Goal: Task Accomplishment & Management: Use online tool/utility

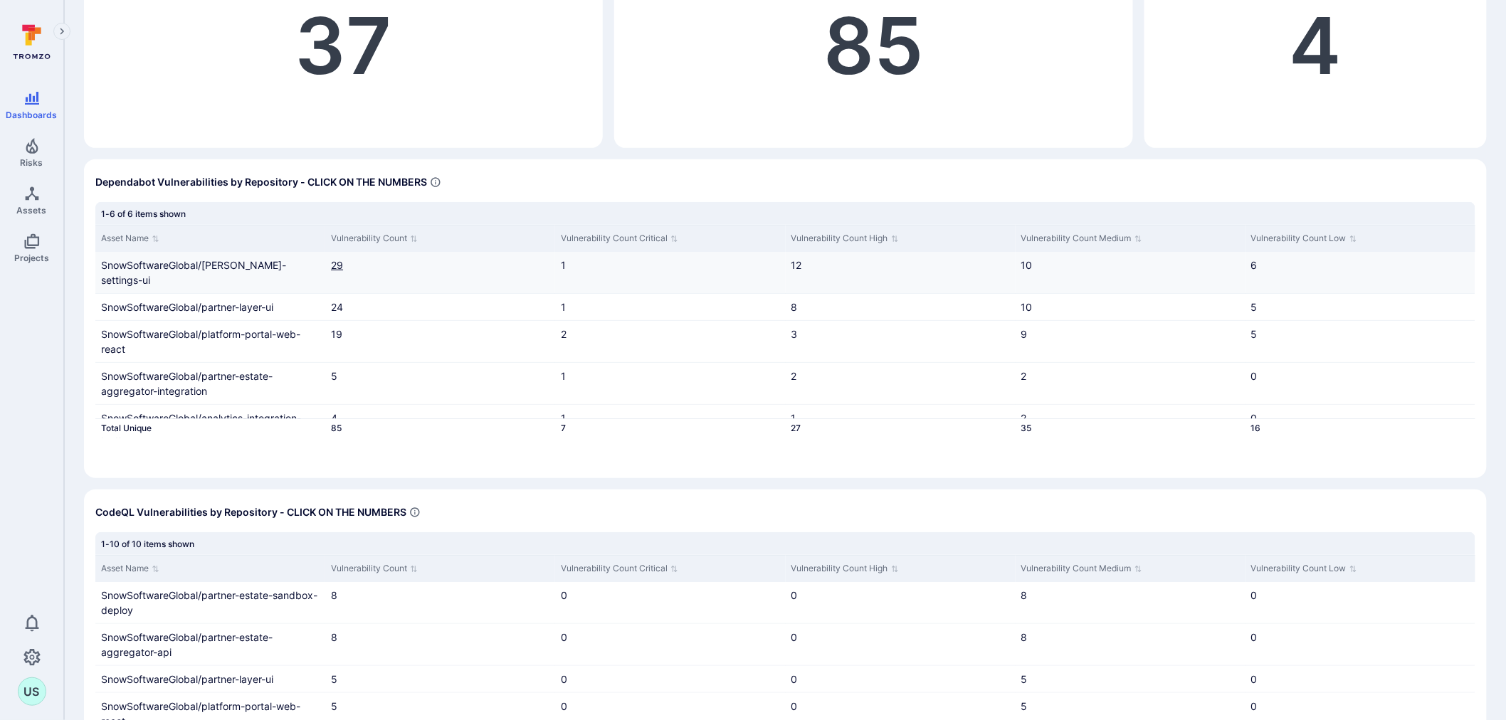
click at [338, 265] on link "29" at bounding box center [337, 265] width 12 height 12
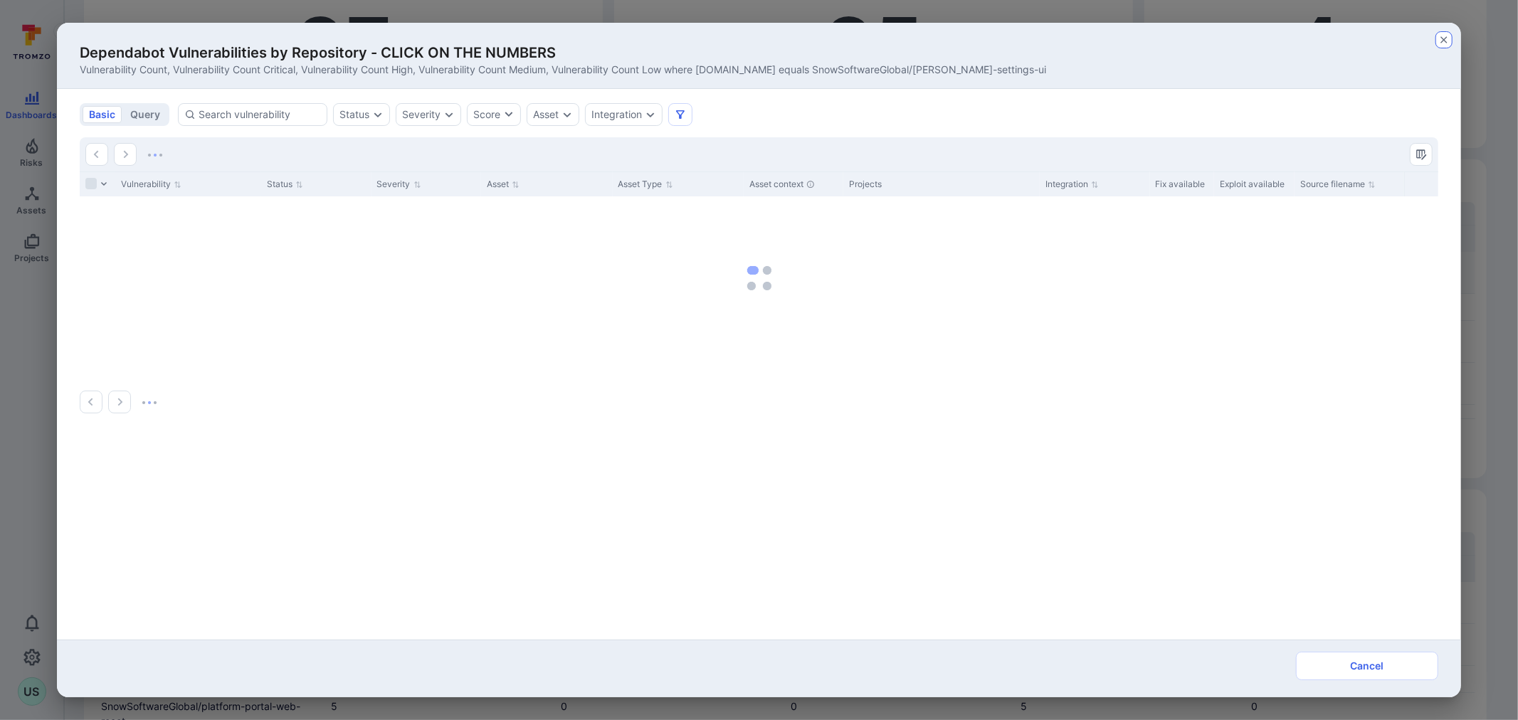
click at [1440, 41] on icon "button" at bounding box center [1443, 39] width 11 height 11
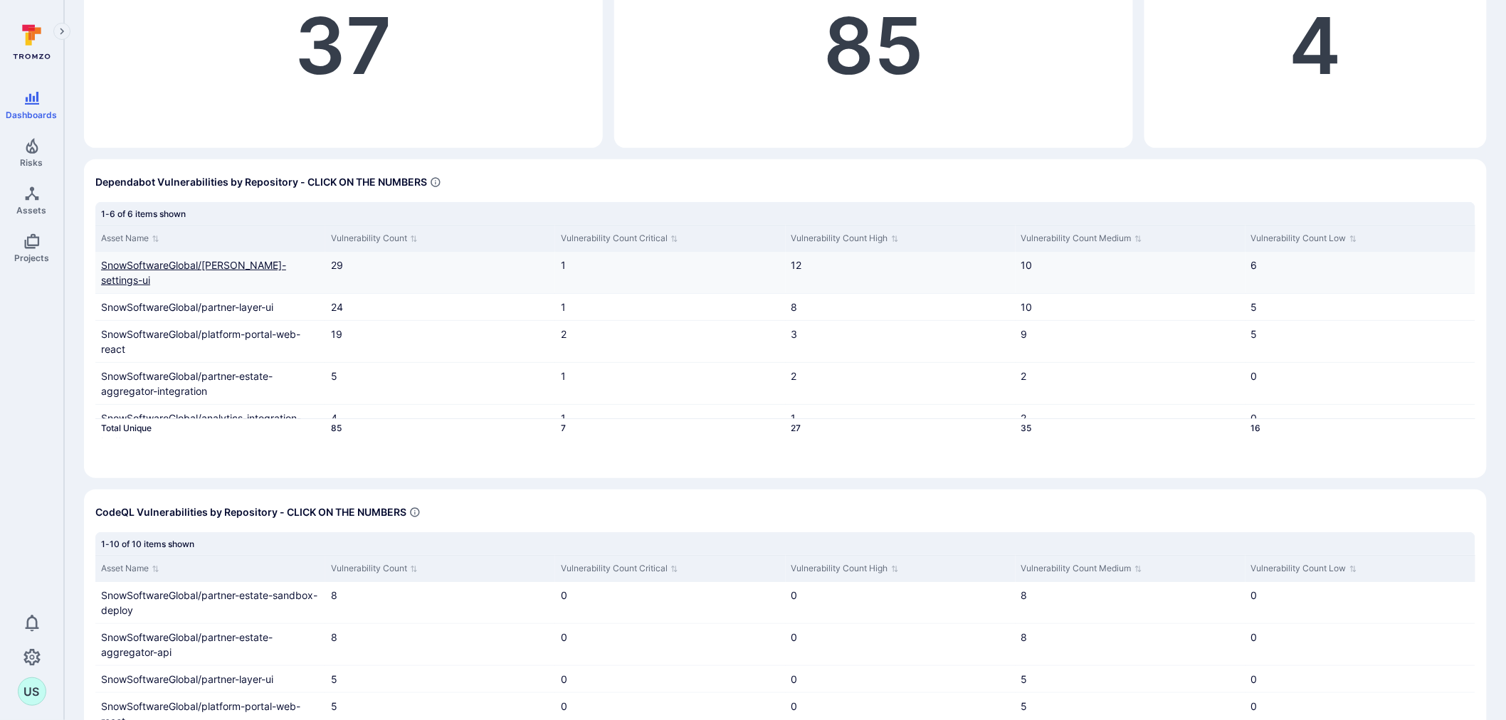
click at [237, 260] on link "SnowSoftwareGlobal/[PERSON_NAME]-settings-ui" at bounding box center [193, 272] width 185 height 27
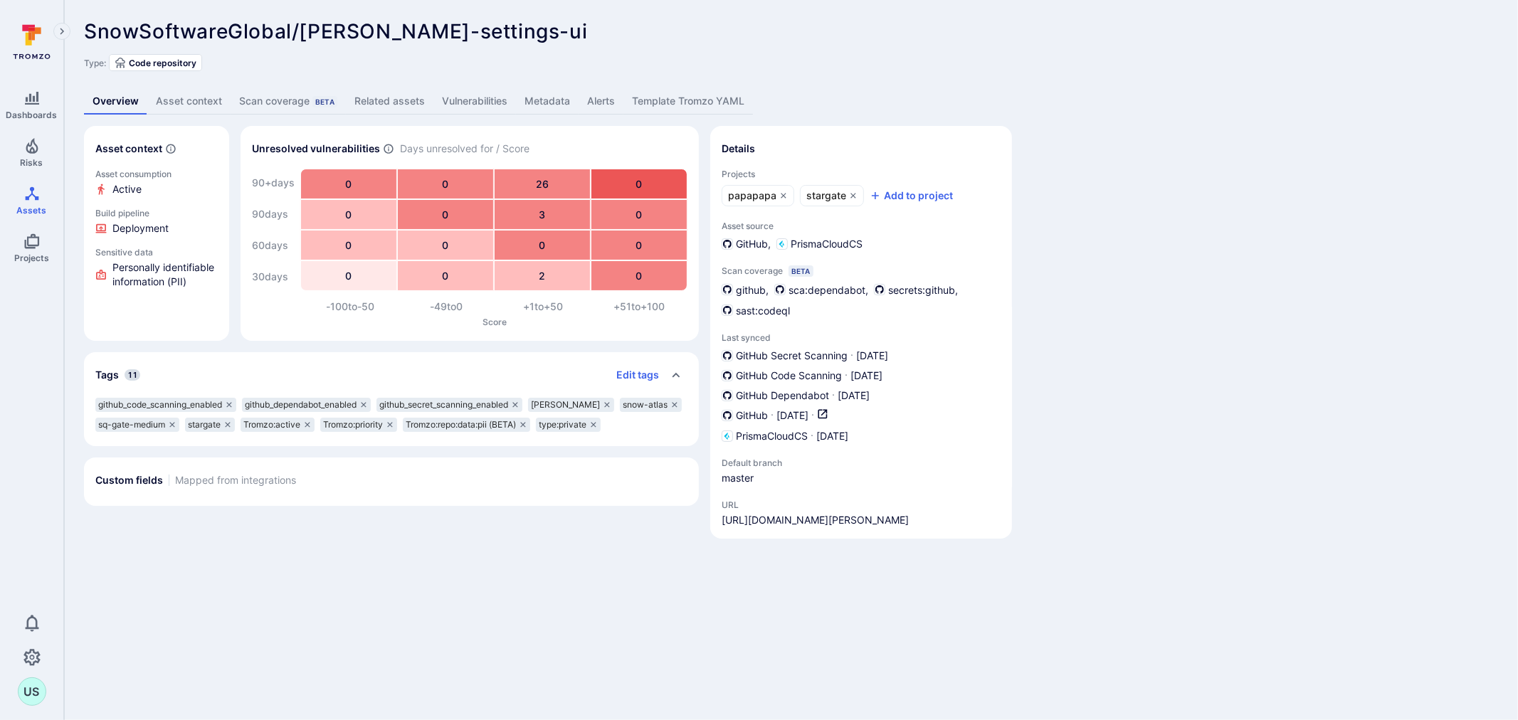
click at [470, 102] on link "Vulnerabilities" at bounding box center [474, 101] width 83 height 26
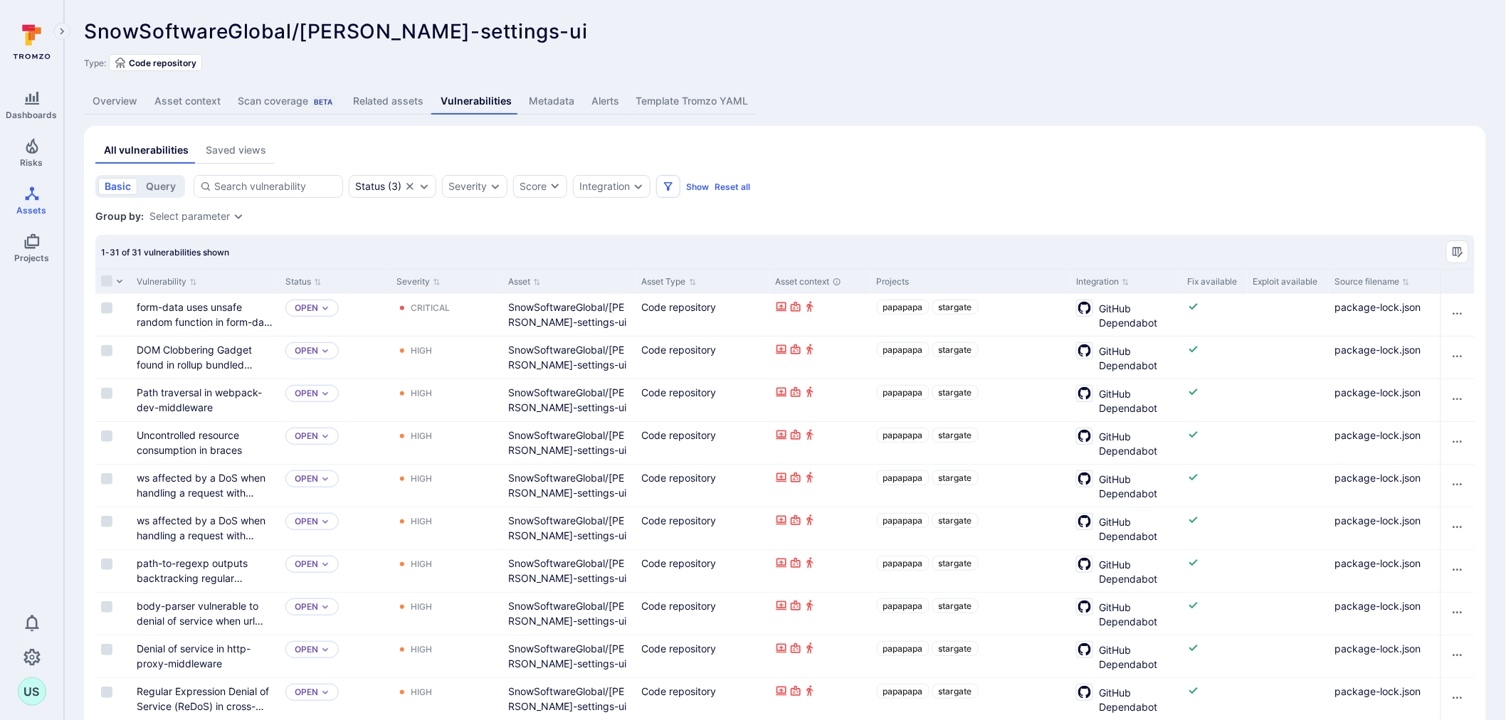
drag, startPoint x: 108, startPoint y: 307, endPoint x: 225, endPoint y: 317, distance: 117.1
click at [108, 307] on input "Select row" at bounding box center [106, 307] width 11 height 11
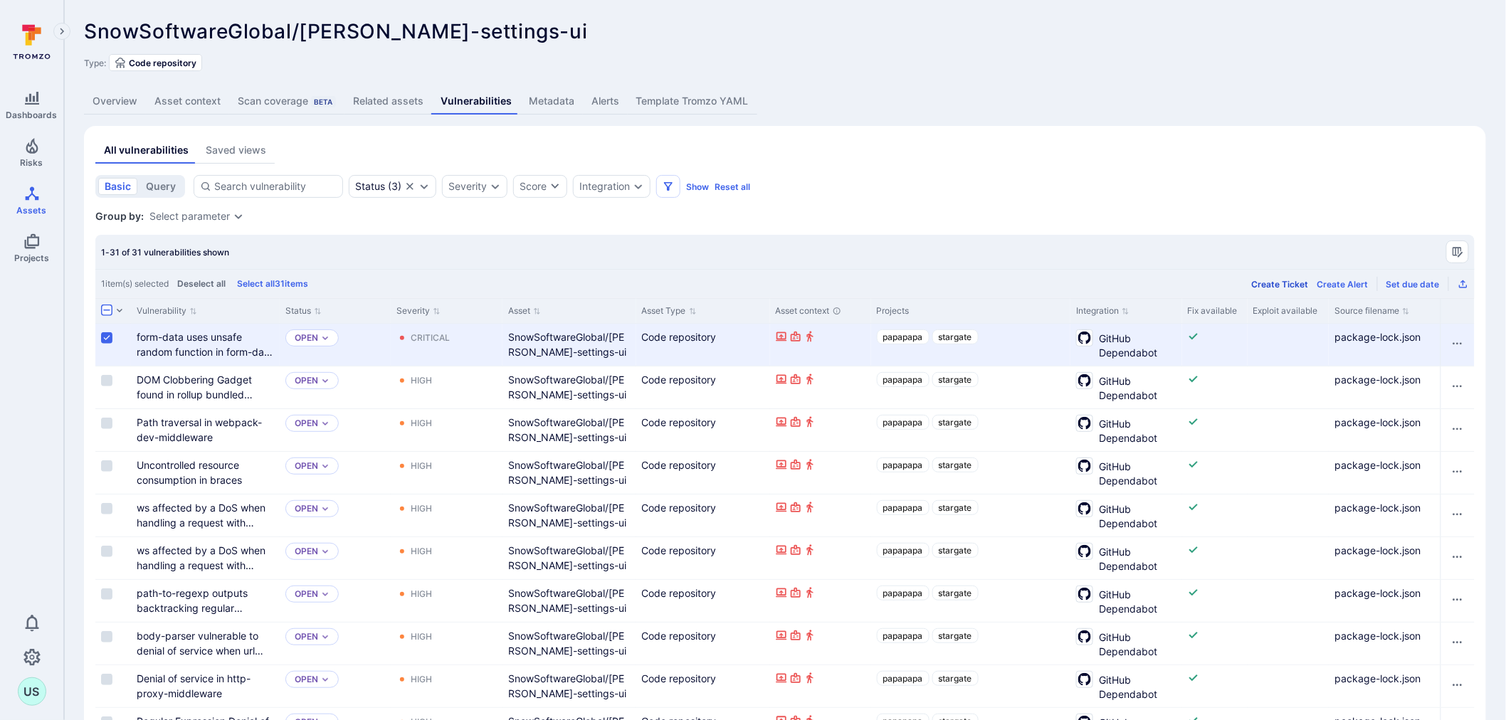
click at [1294, 285] on div "Create Ticket" at bounding box center [1280, 284] width 57 height 11
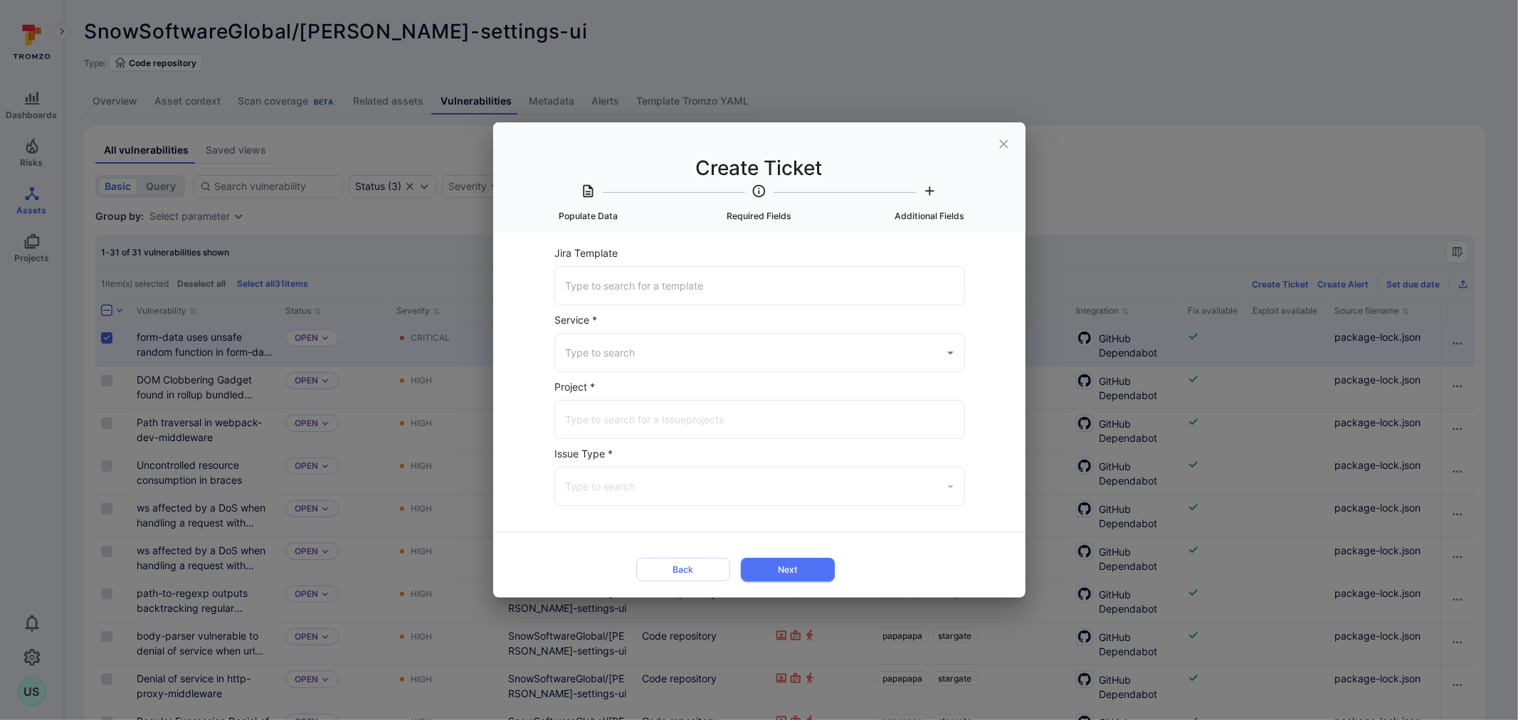
click at [669, 280] on input "Jira Template" at bounding box center [759, 285] width 397 height 25
click at [623, 349] on input "Service *" at bounding box center [749, 352] width 376 height 25
click at [614, 381] on li "Jira" at bounding box center [759, 382] width 409 height 23
type input "Jira"
click at [617, 423] on input "Jira Project *" at bounding box center [759, 419] width 397 height 25
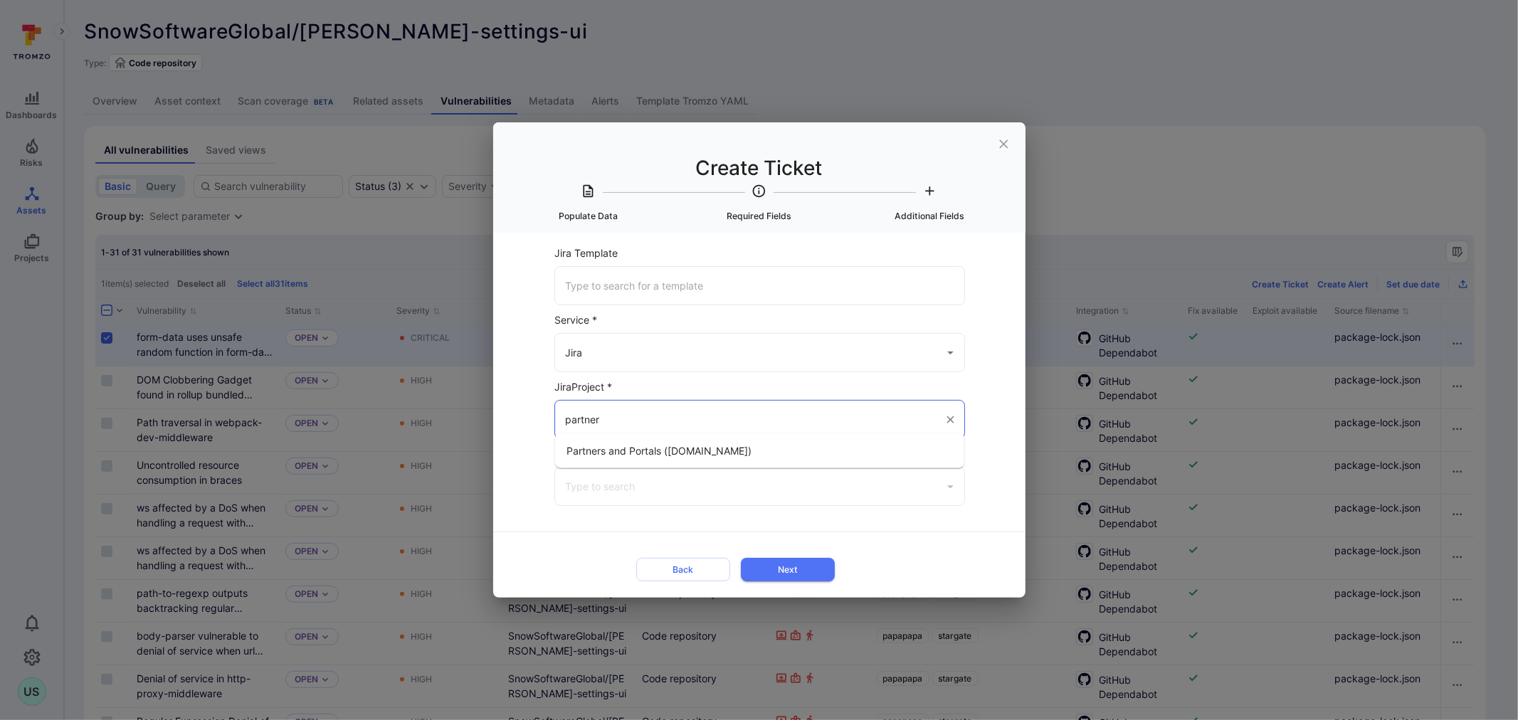
click at [620, 452] on span "Partners and Portals ([DOMAIN_NAME])" at bounding box center [658, 450] width 185 height 15
type input "Partners and Portals ([DOMAIN_NAME])"
click at [606, 487] on input "Issue Type *" at bounding box center [749, 486] width 376 height 25
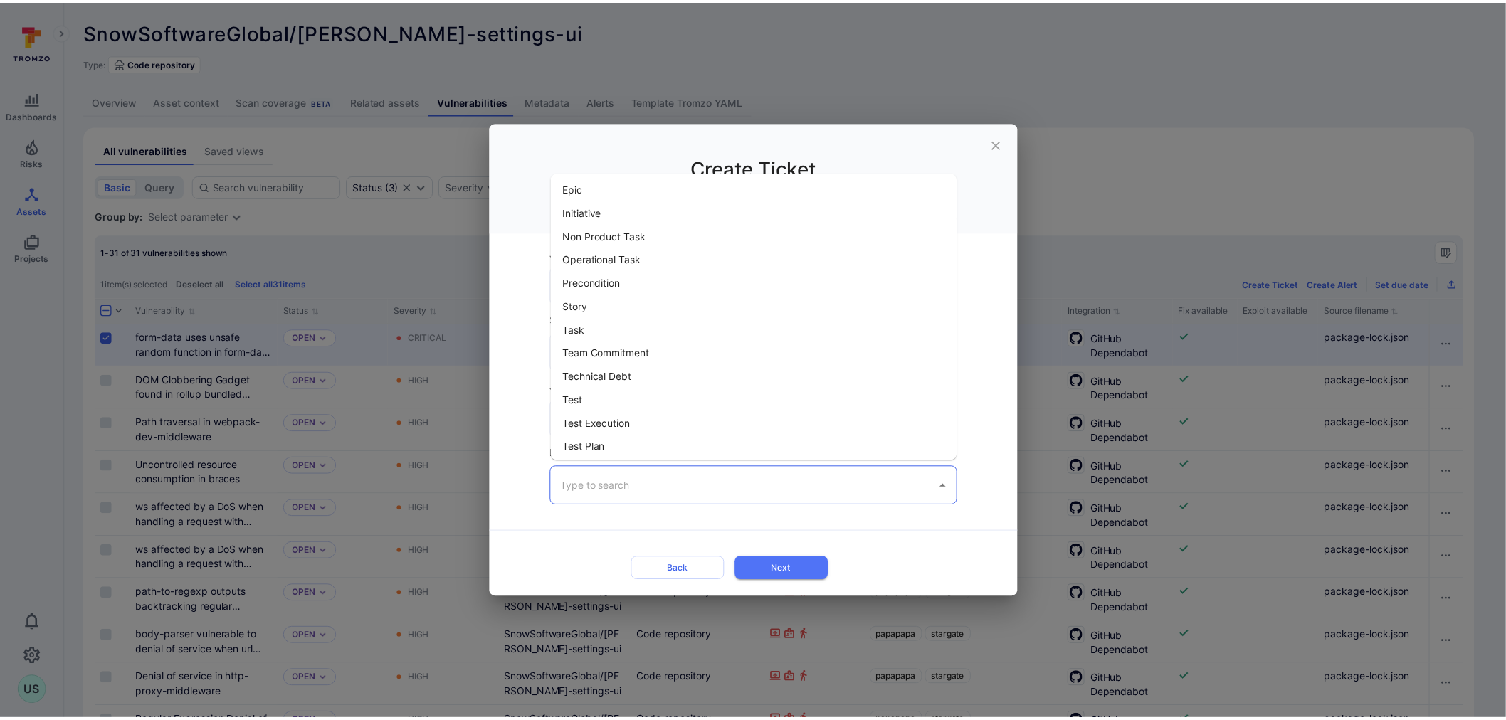
scroll to position [75, 0]
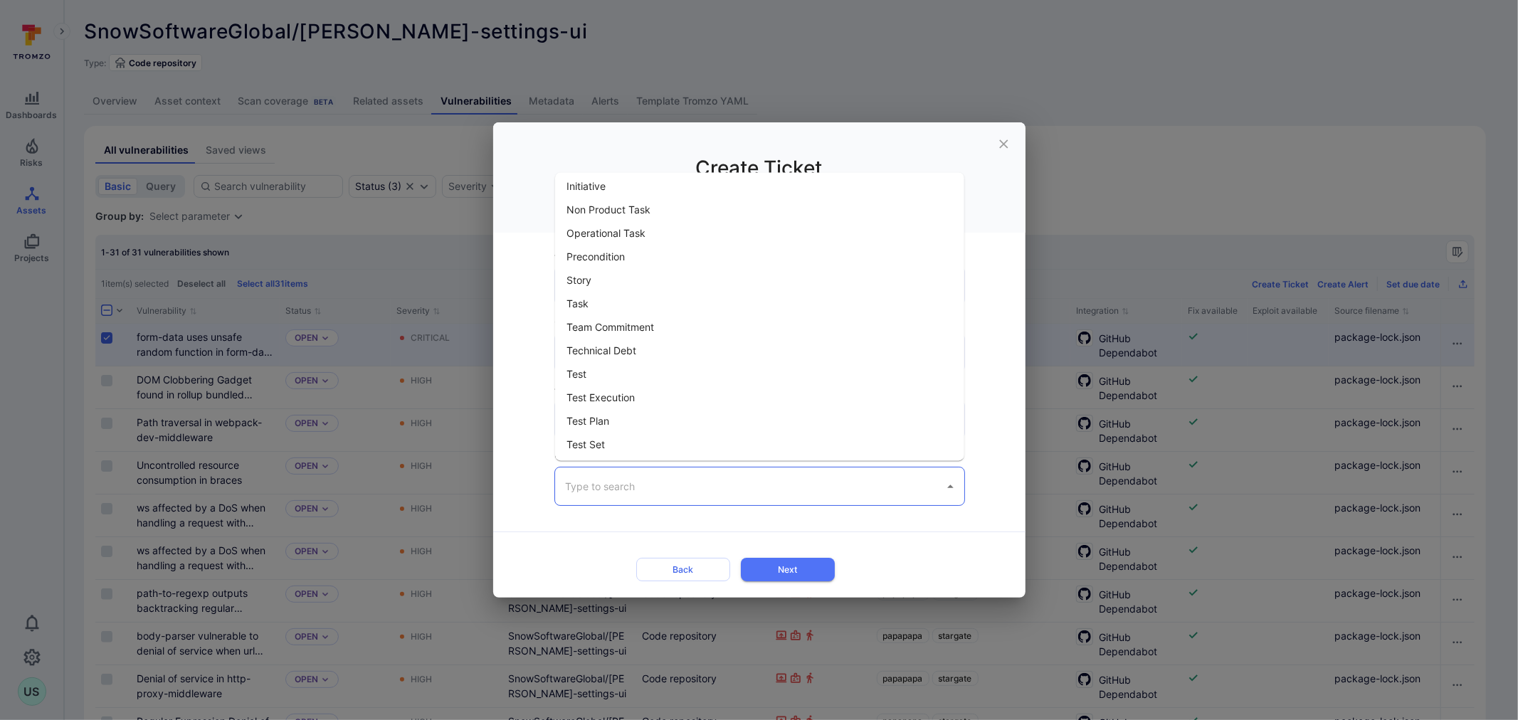
click at [1000, 138] on icon "close" at bounding box center [1003, 144] width 15 height 15
